Goal: Information Seeking & Learning: Learn about a topic

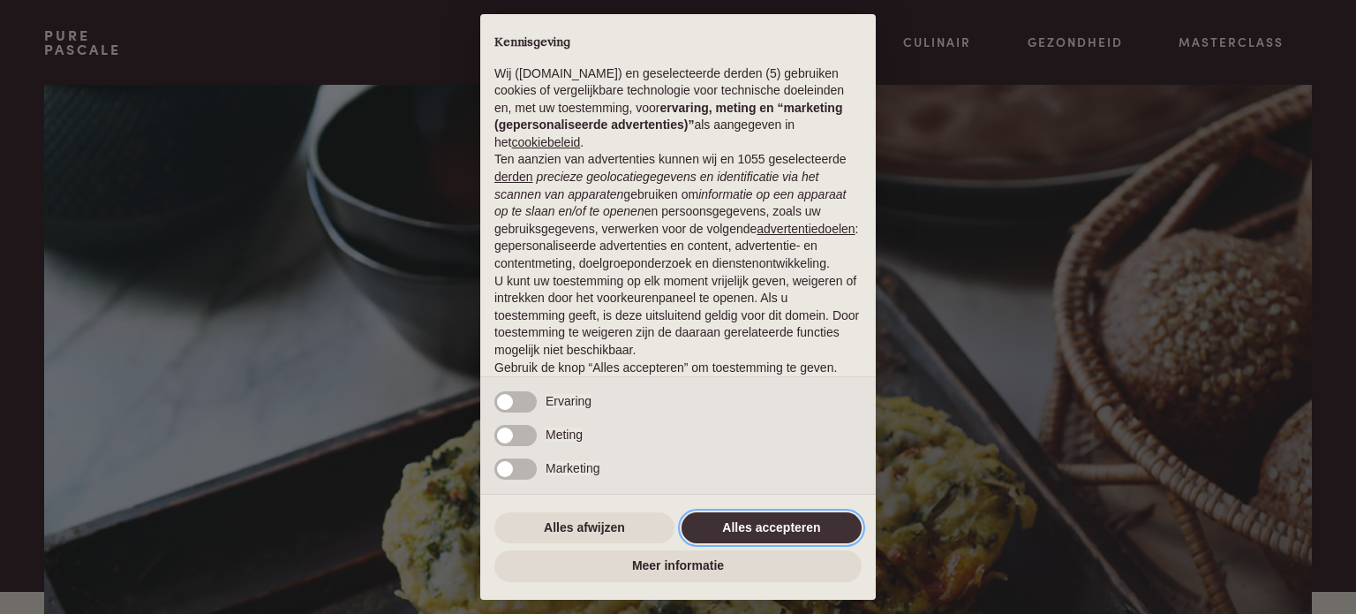
click at [740, 529] on button "Alles accepteren" at bounding box center [772, 528] width 180 height 32
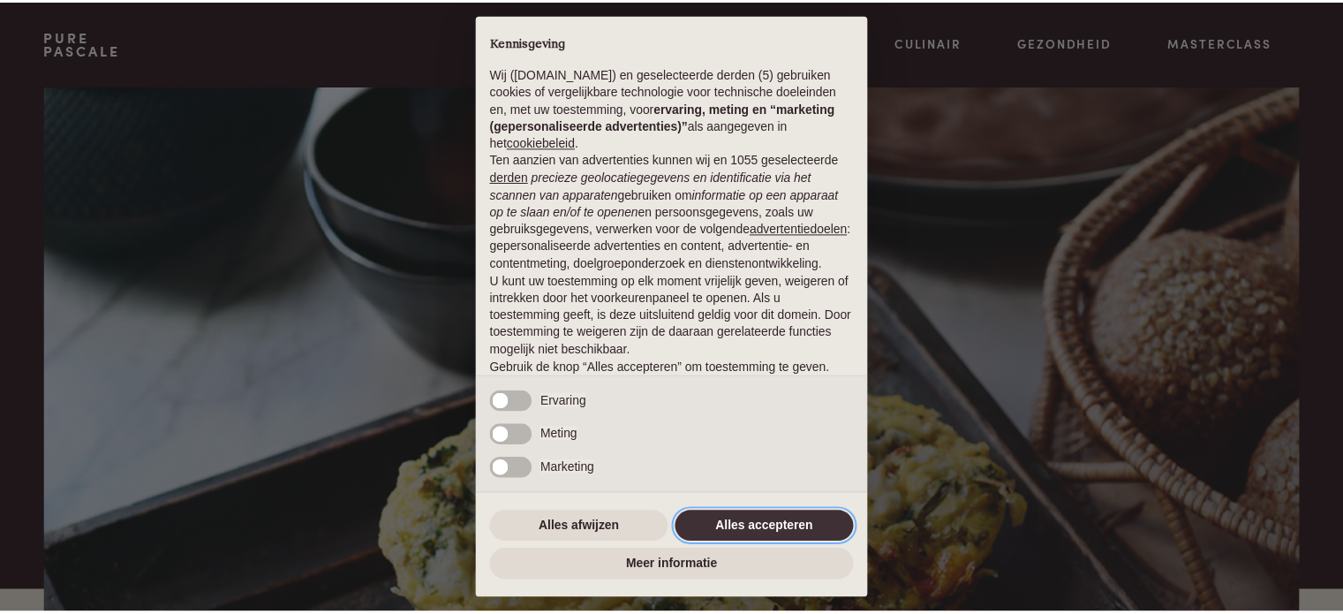
scroll to position [95, 0]
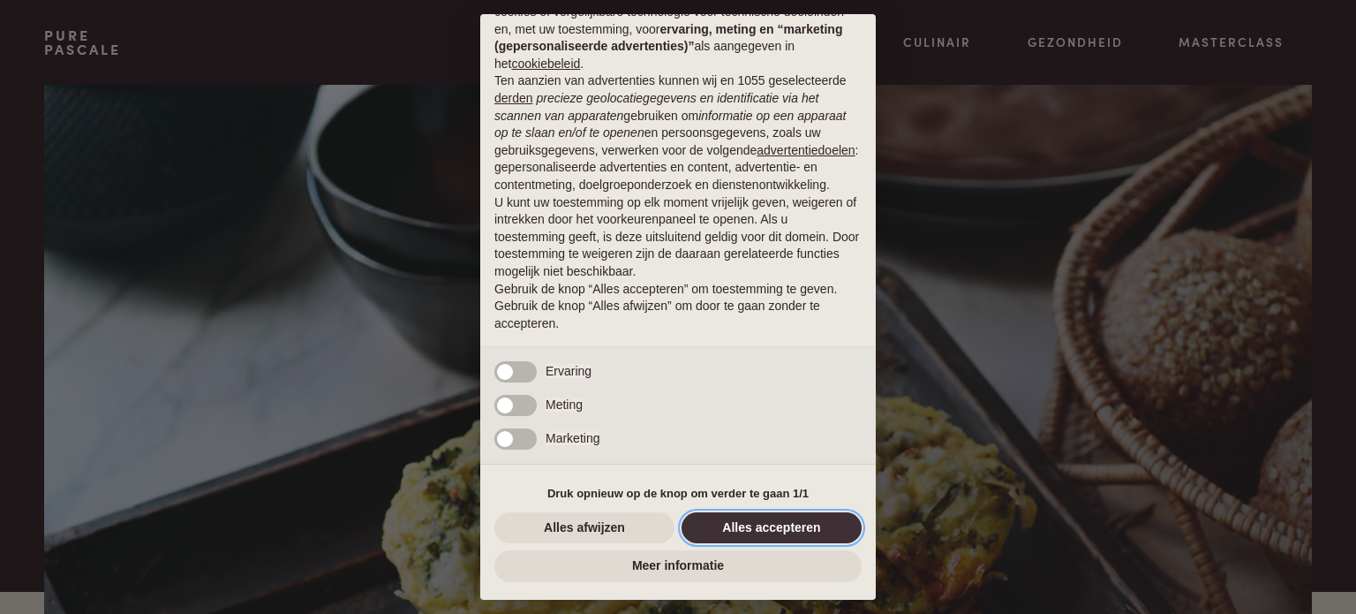
click at [774, 527] on button "Alles accepteren" at bounding box center [772, 528] width 180 height 32
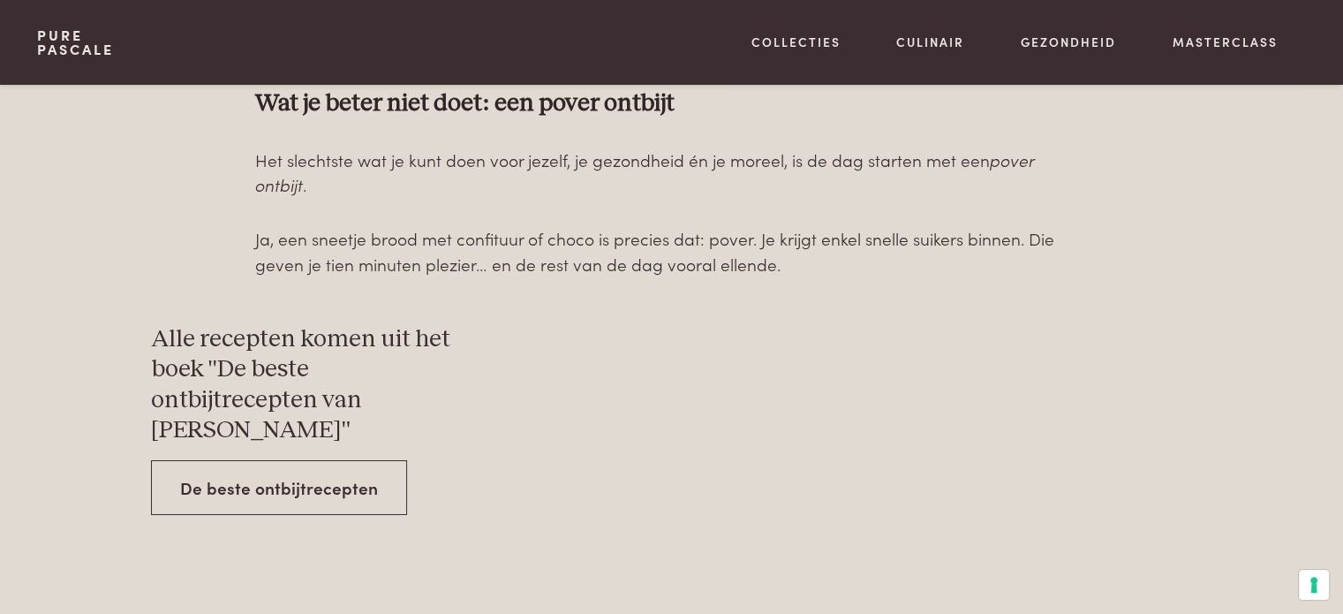
scroll to position [6270, 0]
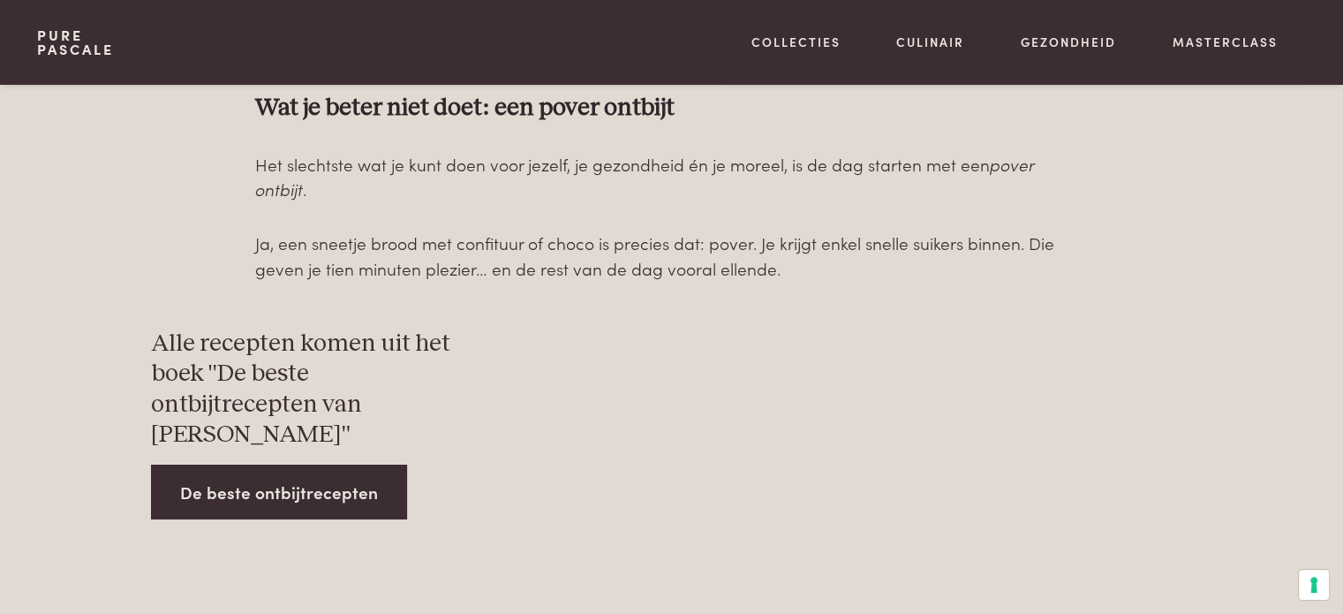
click at [309, 464] on link "De beste ontbijtrecepten" at bounding box center [279, 492] width 256 height 56
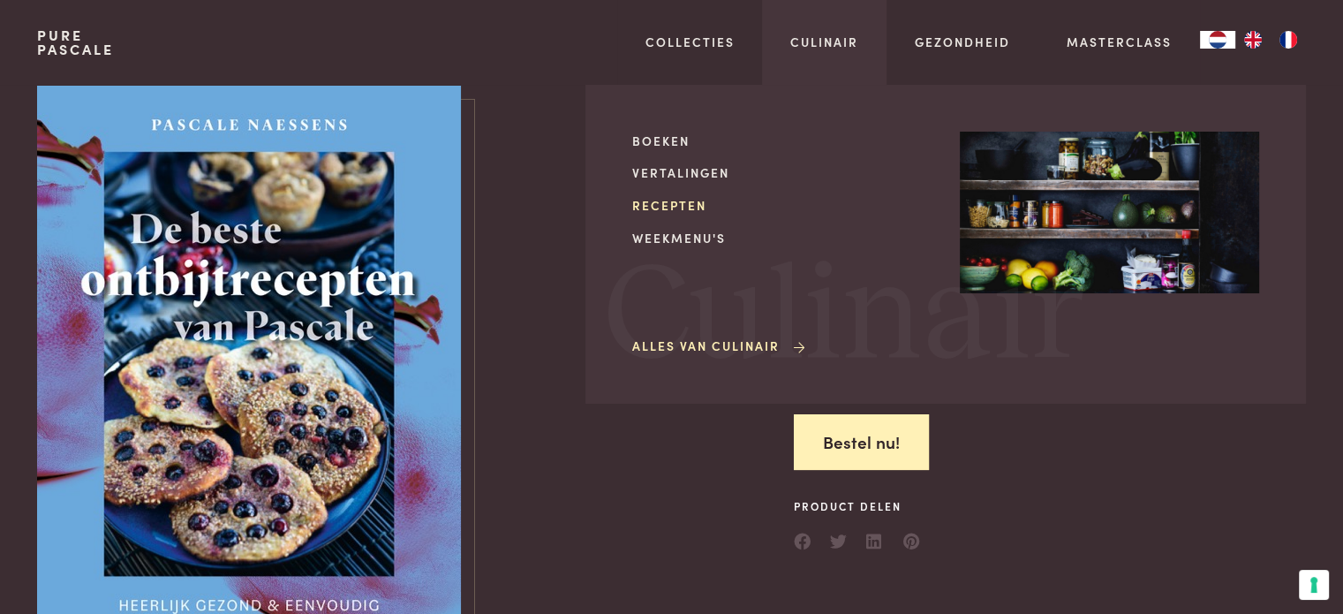
click at [687, 203] on link "Recepten" at bounding box center [781, 205] width 299 height 19
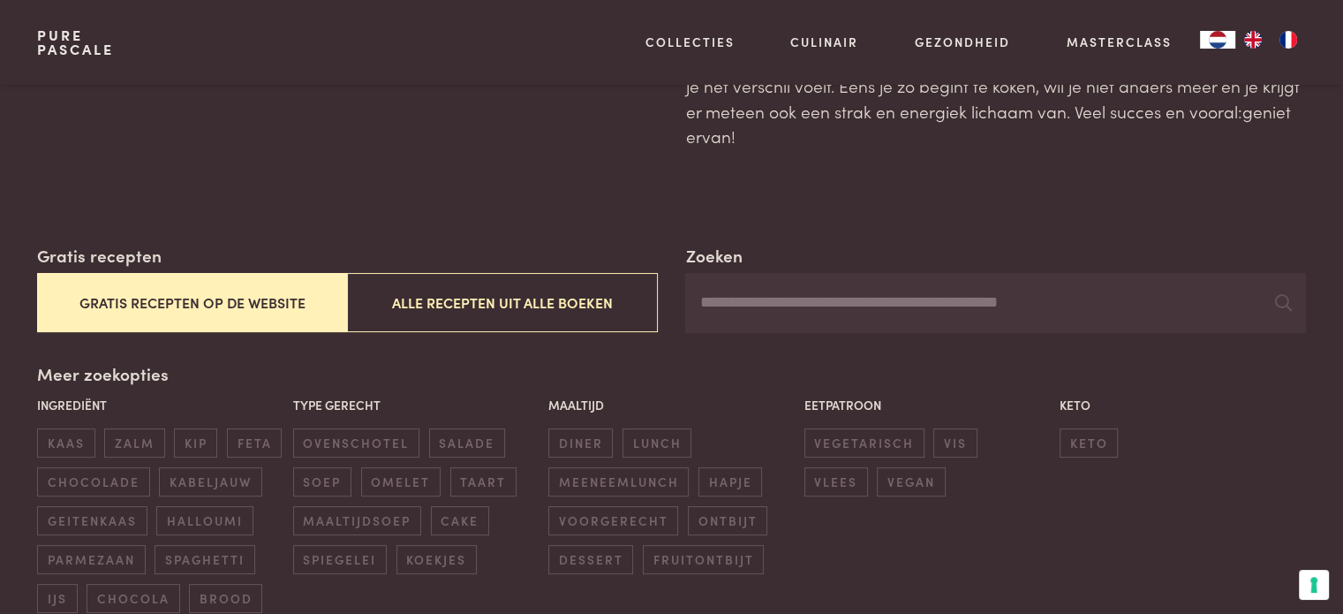
scroll to position [353, 0]
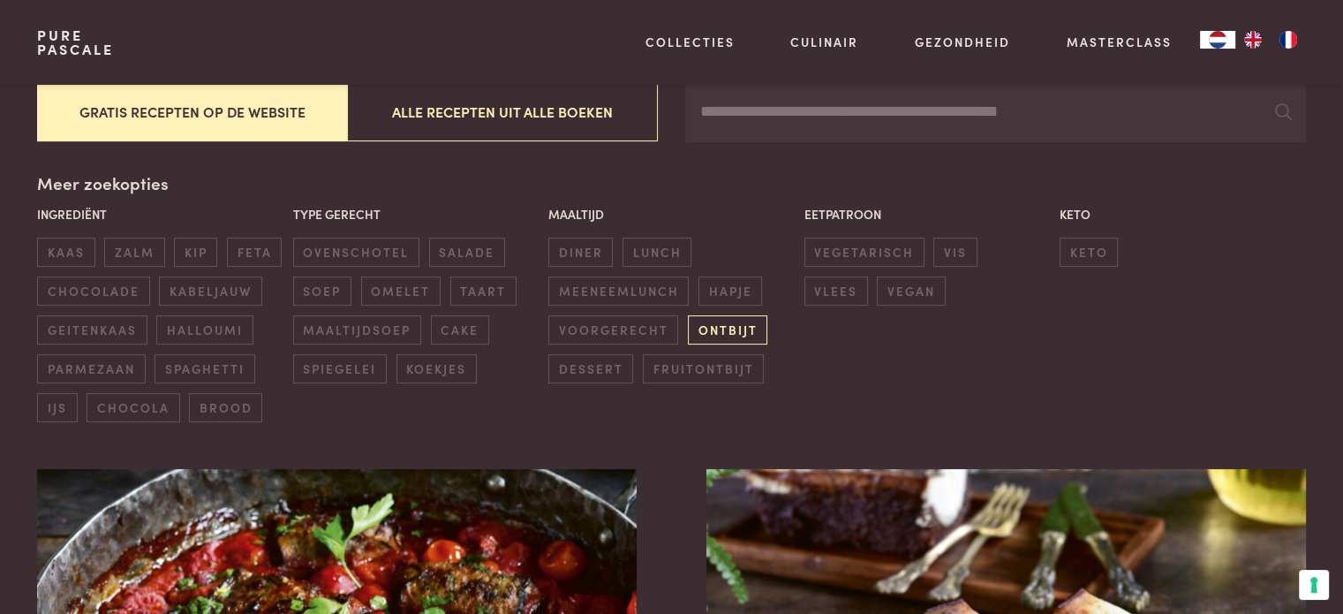
click at [742, 330] on span "ontbijt" at bounding box center [727, 329] width 79 height 29
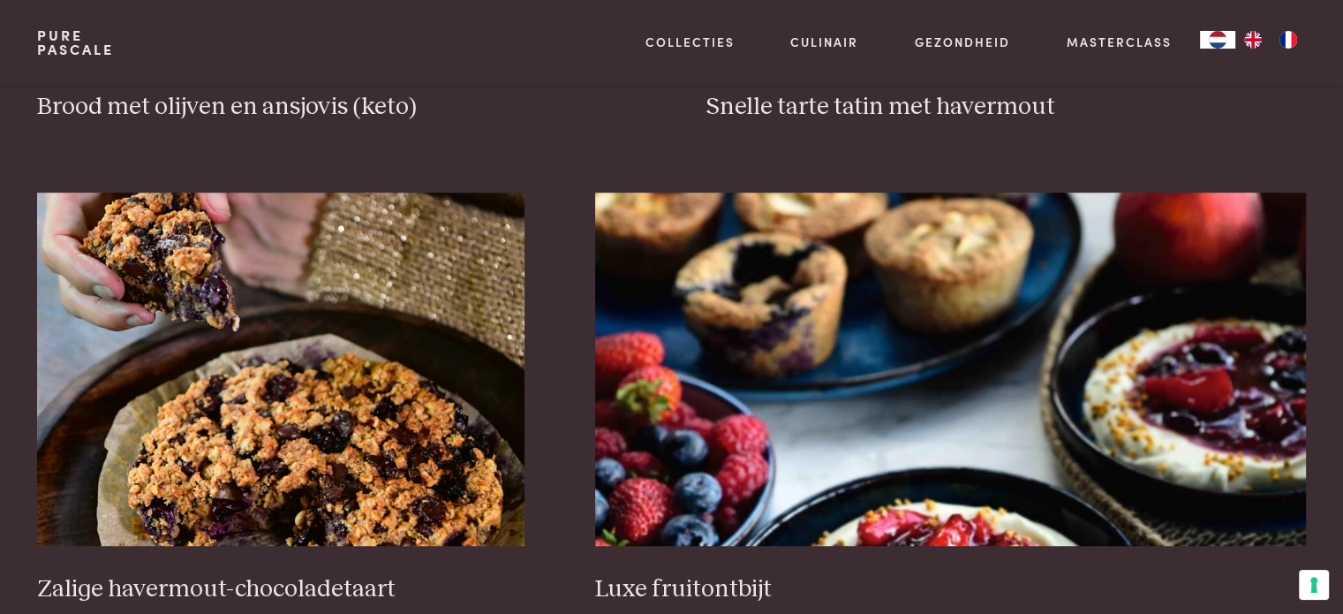
scroll to position [1200, 0]
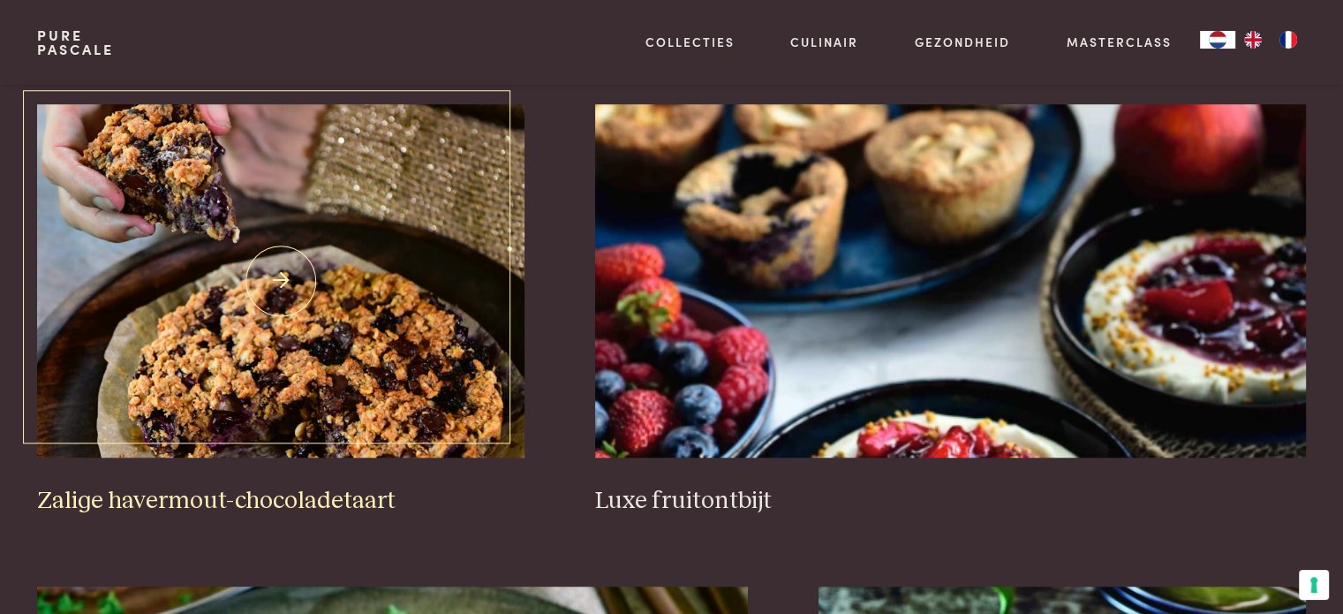
click at [336, 501] on h3 "Zalige havermout-chocoladetaart" at bounding box center [280, 501] width 487 height 31
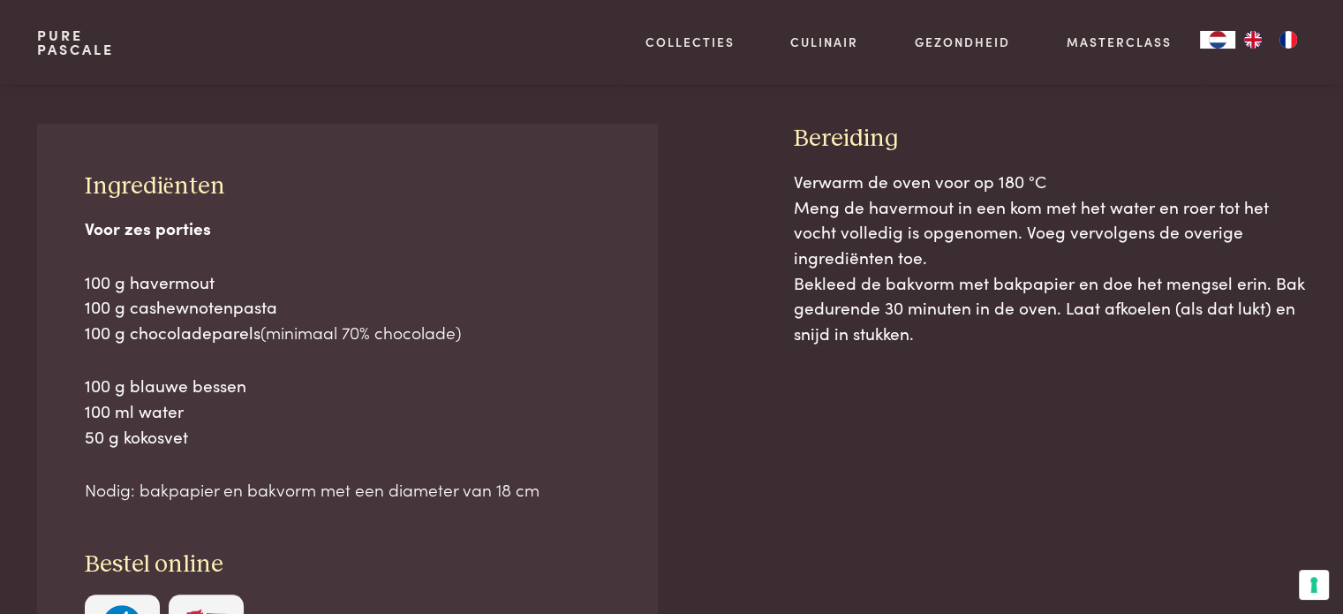
scroll to position [883, 0]
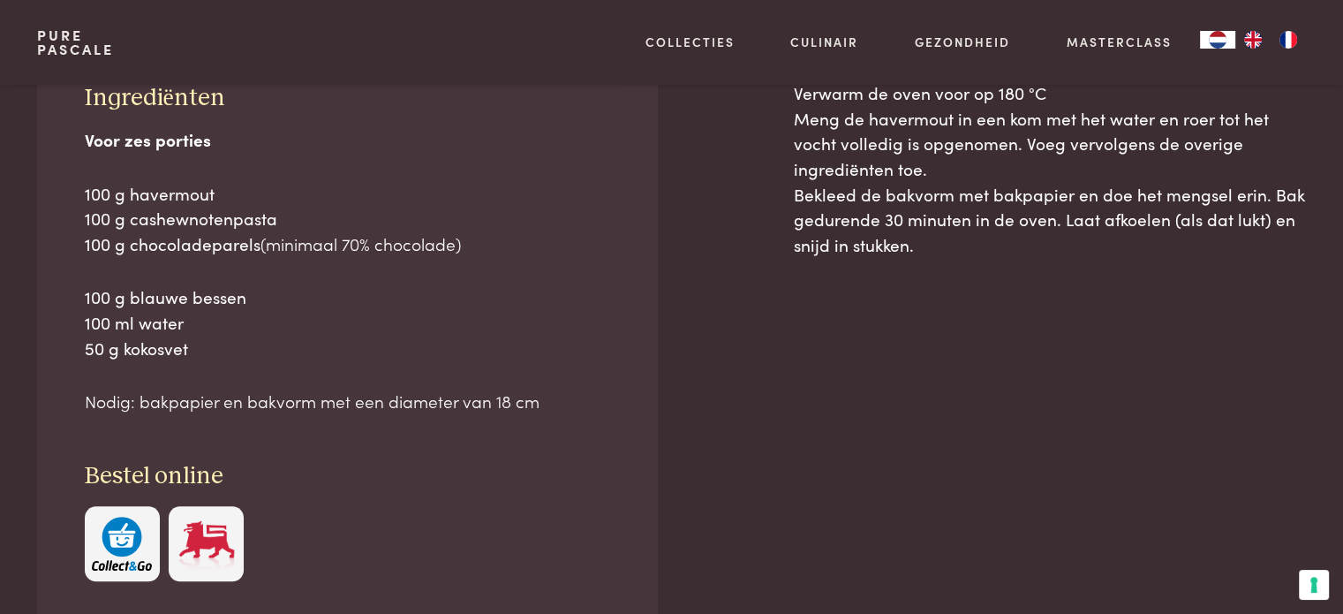
click at [268, 222] on span "100 g cashewnotenpasta" at bounding box center [181, 218] width 193 height 24
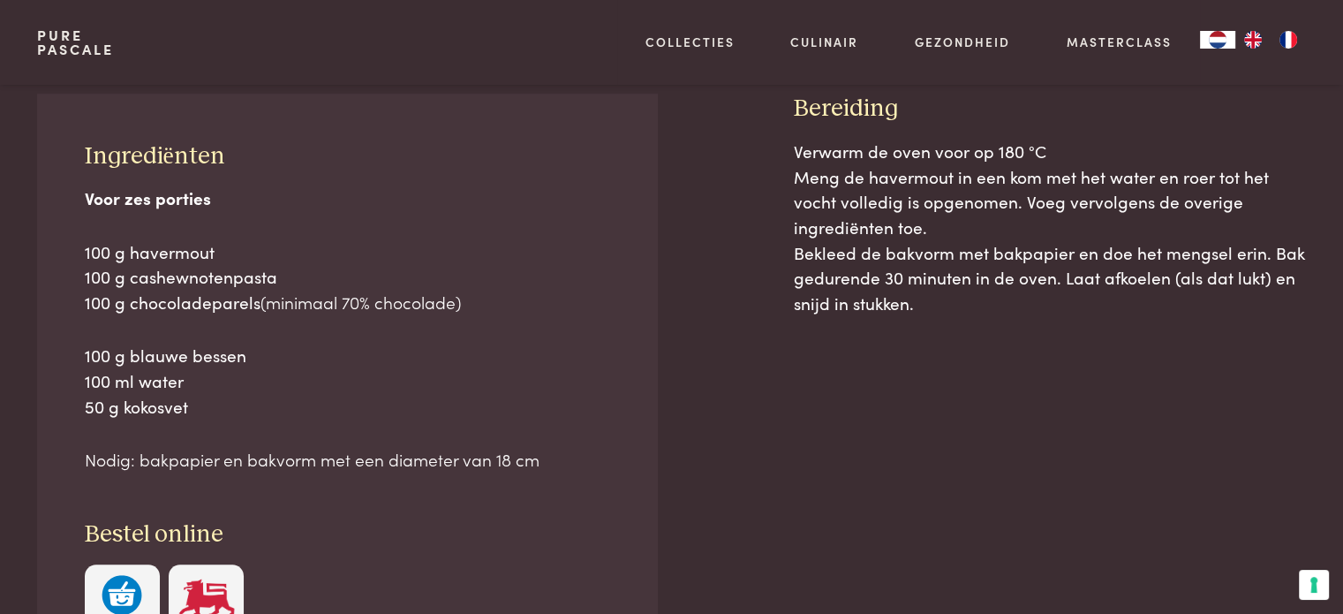
scroll to position [795, 0]
